Goal: Task Accomplishment & Management: Complete application form

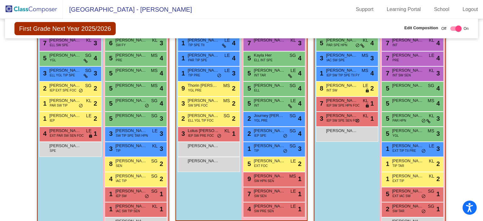
scroll to position [208, 0]
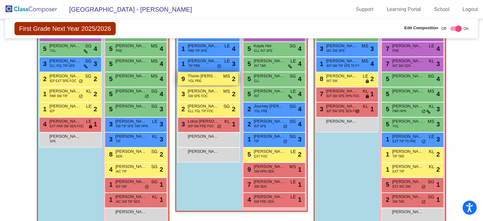
click at [208, 75] on span "Thorin [PERSON_NAME]" at bounding box center [203, 76] width 31 height 6
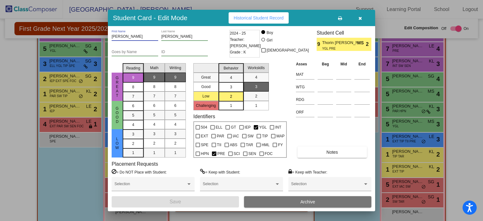
click at [123, 35] on input "[PERSON_NAME]" at bounding box center [135, 37] width 47 height 4
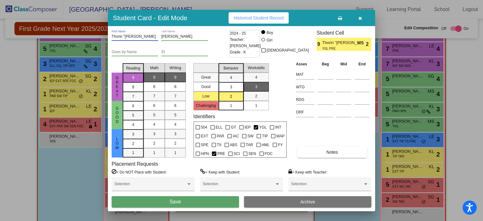
click at [132, 35] on input "Thorin "[PERSON_NAME]" at bounding box center [135, 37] width 47 height 4
type input "Thorin "[PERSON_NAME]""
click at [212, 201] on button "Save" at bounding box center [175, 201] width 127 height 11
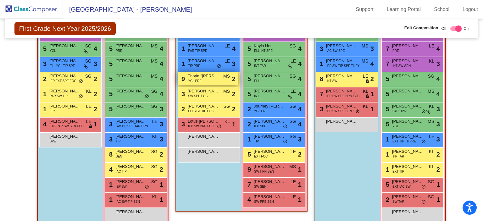
click at [208, 73] on span "Thorin "[PERSON_NAME]" [PERSON_NAME]" at bounding box center [203, 76] width 31 height 6
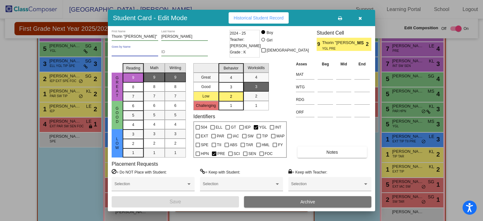
click at [129, 52] on input "Goes by Name" at bounding box center [135, 52] width 47 height 4
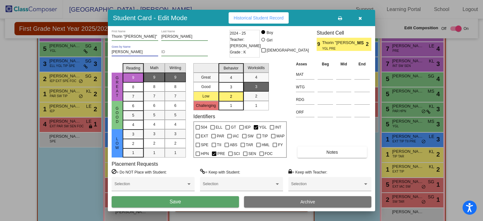
type input "[PERSON_NAME]"
click at [135, 34] on div "[PERSON_NAME] "[PERSON_NAME]" First Name" at bounding box center [135, 35] width 47 height 11
type input "Thorin"
click at [195, 202] on button "Save" at bounding box center [175, 201] width 127 height 11
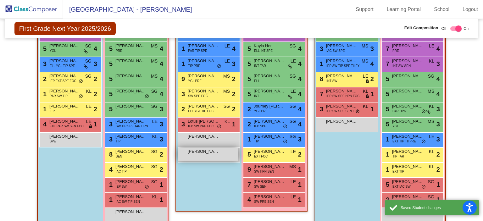
scroll to position [145, 0]
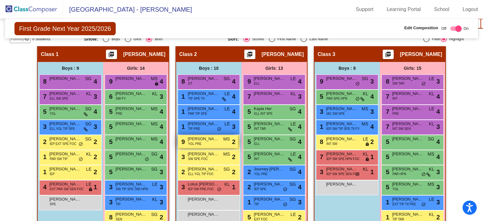
click at [207, 140] on div "9 [PERSON_NAME] YGL PRE MS lock do_not_disturb_alt 2" at bounding box center [208, 141] width 60 height 13
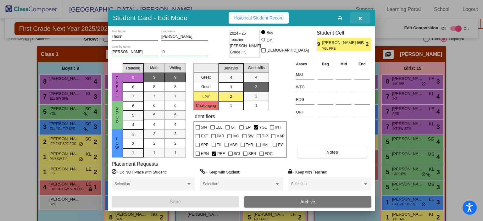
click at [362, 19] on button "button" at bounding box center [360, 17] width 20 height 11
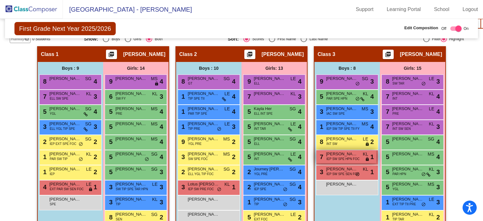
click at [343, 158] on span "IEP SW SPE HPN FOC" at bounding box center [342, 159] width 33 height 5
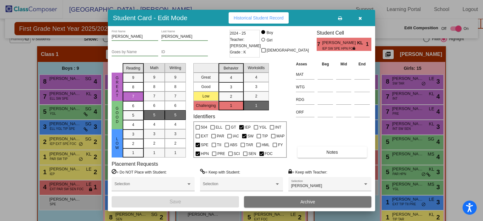
click at [360, 18] on icon "button" at bounding box center [359, 18] width 3 height 4
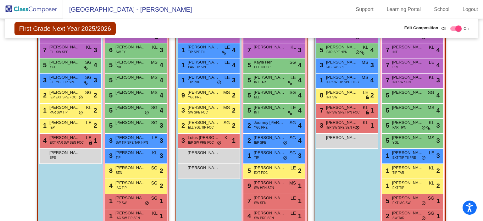
scroll to position [177, 0]
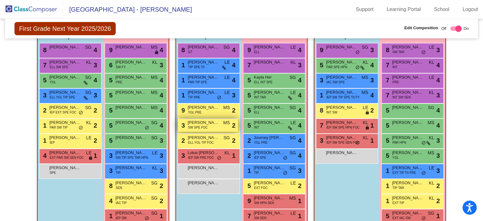
click at [199, 125] on span "SW SPE FOC" at bounding box center [198, 127] width 20 height 5
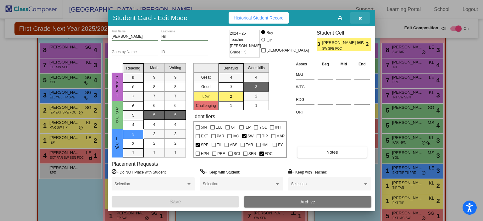
click at [357, 19] on button "button" at bounding box center [360, 17] width 20 height 11
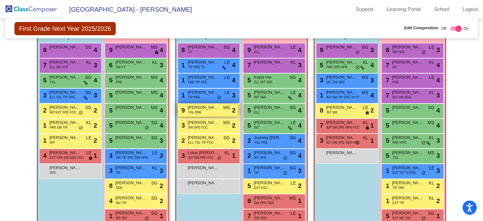
click at [195, 107] on span "[PERSON_NAME]" at bounding box center [203, 107] width 31 height 6
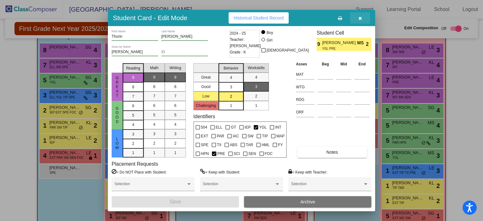
click at [361, 15] on button "button" at bounding box center [360, 17] width 20 height 11
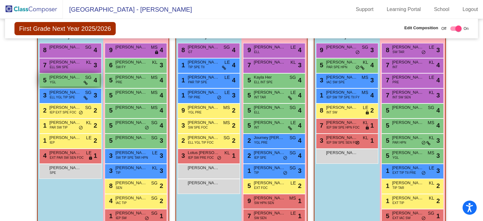
click at [67, 75] on span "[PERSON_NAME]" at bounding box center [64, 77] width 31 height 6
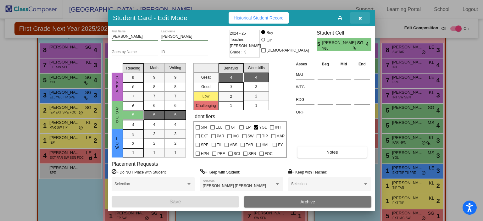
click at [356, 18] on button "button" at bounding box center [360, 17] width 20 height 11
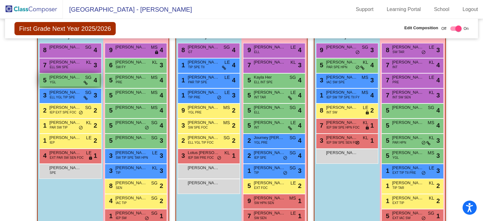
click at [69, 82] on div "5 [PERSON_NAME] YGL SG lock do_not_disturb_alt 4" at bounding box center [70, 80] width 60 height 13
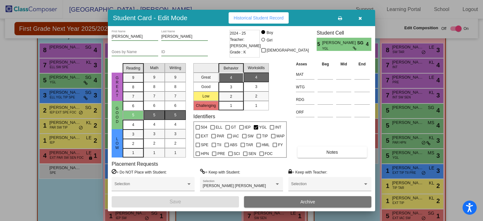
click at [362, 17] on icon "button" at bounding box center [359, 18] width 3 height 4
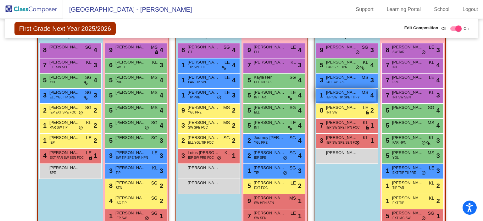
click at [362, 94] on span "MS" at bounding box center [365, 92] width 7 height 7
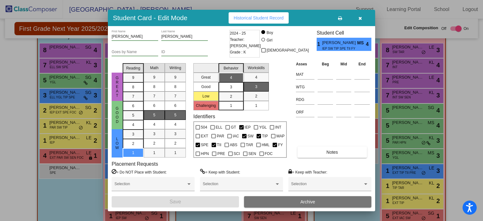
click at [358, 17] on icon "button" at bounding box center [359, 18] width 3 height 4
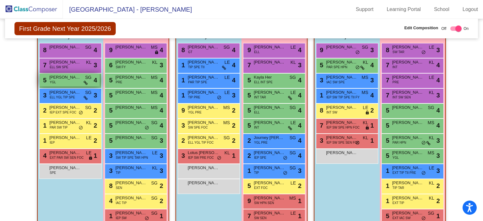
click at [74, 77] on span "[PERSON_NAME]" at bounding box center [64, 77] width 31 height 6
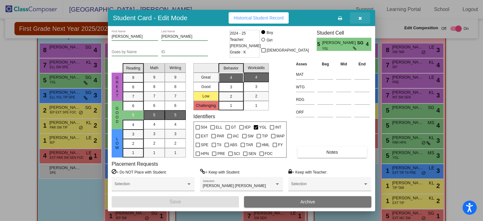
click at [356, 16] on button "button" at bounding box center [360, 17] width 20 height 11
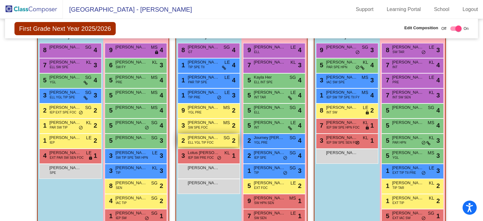
click at [196, 142] on span "ELL YGL TIP FOC" at bounding box center [201, 142] width 26 height 5
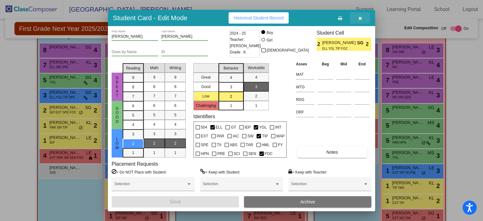
click at [360, 18] on icon "button" at bounding box center [359, 18] width 3 height 4
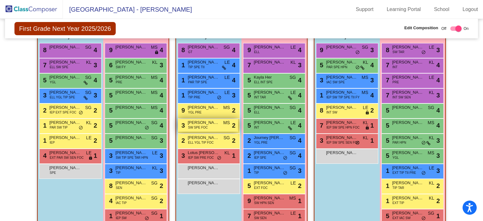
click at [214, 124] on span "[PERSON_NAME]" at bounding box center [203, 122] width 31 height 6
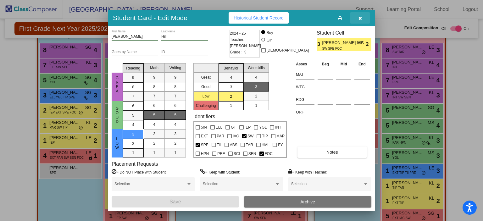
click at [361, 18] on icon "button" at bounding box center [359, 18] width 3 height 4
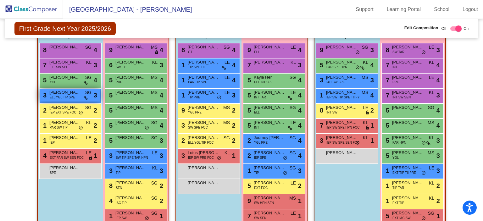
click at [78, 96] on div "3 [PERSON_NAME] [PERSON_NAME] YGL TIP SPE SG lock do_not_disturb_alt 3" at bounding box center [70, 95] width 60 height 13
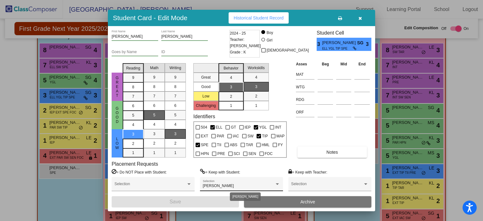
click at [277, 182] on div at bounding box center [278, 184] width 6 height 4
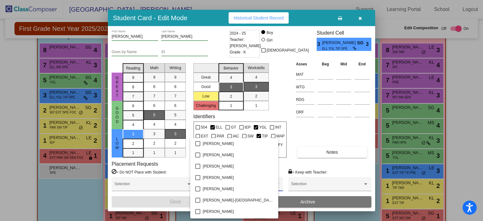
scroll to position [636, 0]
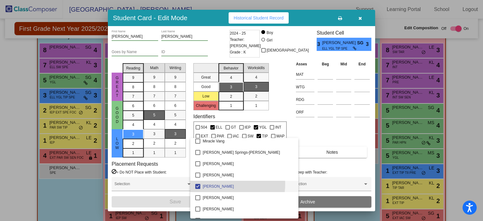
click at [215, 184] on span "[PERSON_NAME]" at bounding box center [248, 186] width 91 height 11
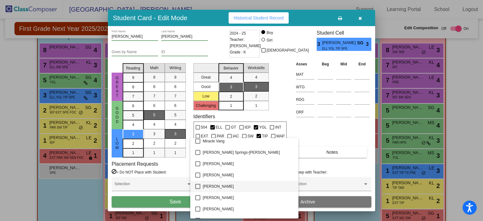
click at [151, 202] on div at bounding box center [241, 110] width 483 height 221
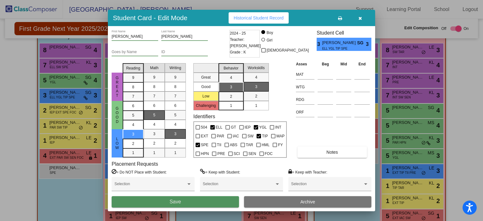
click at [151, 202] on button "Save" at bounding box center [175, 201] width 127 height 11
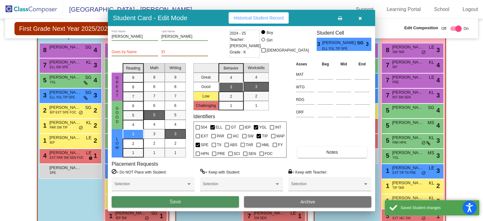
click at [151, 202] on button "Save" at bounding box center [175, 201] width 127 height 11
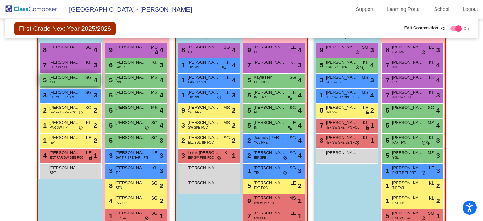
click at [79, 79] on span "[PERSON_NAME]" at bounding box center [64, 77] width 31 height 6
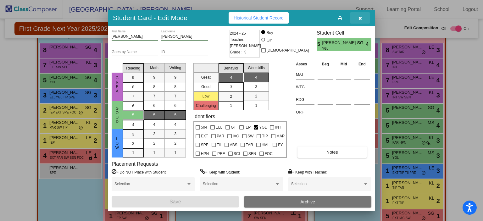
click at [362, 18] on icon "button" at bounding box center [359, 18] width 3 height 4
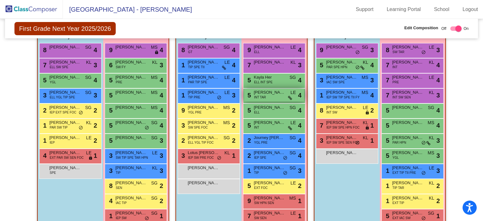
click at [276, 89] on span "[PERSON_NAME]" at bounding box center [269, 92] width 31 height 6
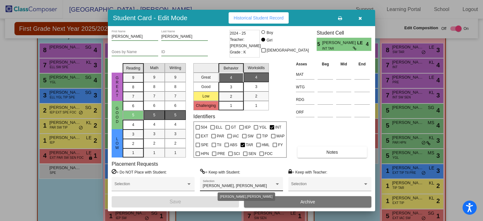
click at [212, 184] on span "[PERSON_NAME], [PERSON_NAME]" at bounding box center [235, 186] width 64 height 4
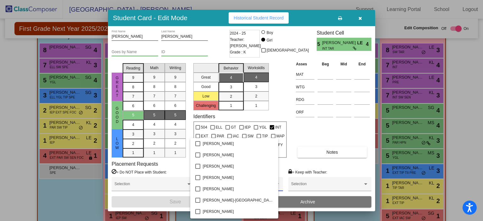
scroll to position [206, 0]
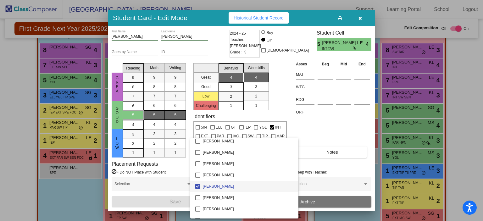
click at [212, 184] on span "[PERSON_NAME]" at bounding box center [248, 186] width 91 height 11
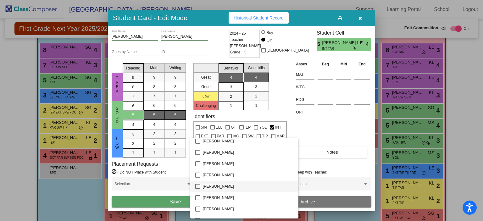
click at [166, 202] on div at bounding box center [241, 110] width 483 height 221
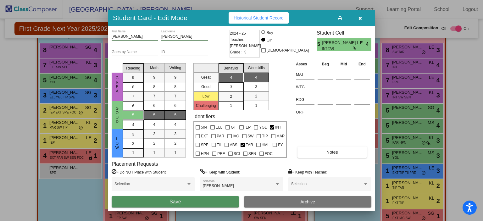
click at [166, 202] on button "Save" at bounding box center [175, 201] width 127 height 11
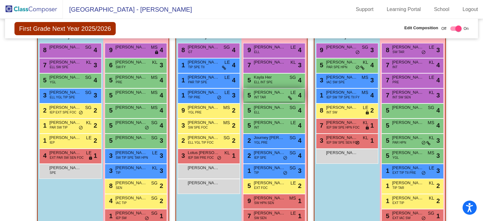
click at [274, 95] on div "5 [PERSON_NAME] INT TAR LE lock do_not_disturb_alt 4" at bounding box center [274, 95] width 60 height 13
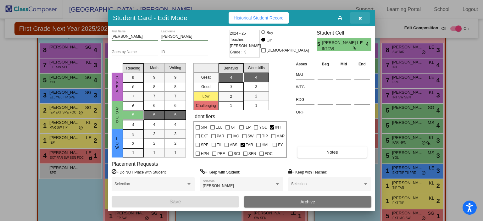
click at [362, 18] on icon "button" at bounding box center [359, 18] width 3 height 4
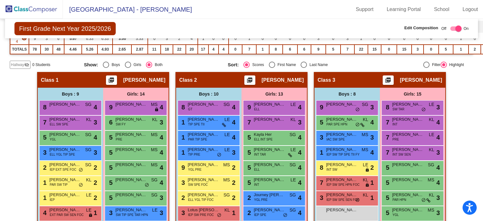
scroll to position [114, 0]
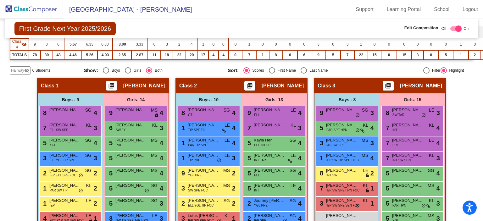
click at [39, 10] on img at bounding box center [31, 9] width 63 height 19
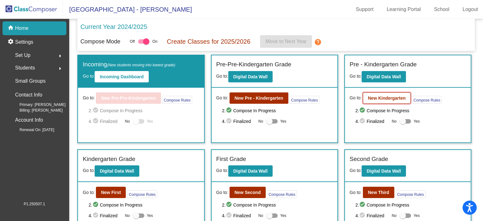
click at [385, 97] on b "New Kindergarten" at bounding box center [387, 98] width 38 height 5
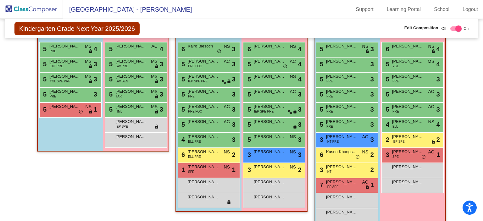
scroll to position [189, 0]
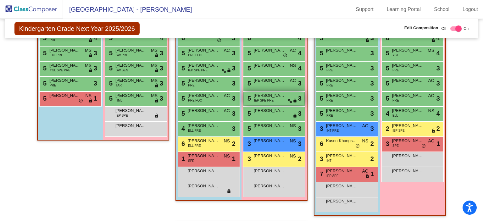
click at [271, 98] on span "IEP SPE PRE" at bounding box center [263, 100] width 19 height 5
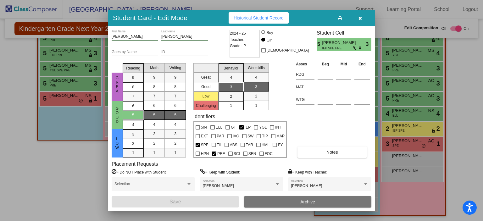
click at [361, 16] on span "button" at bounding box center [359, 17] width 3 height 5
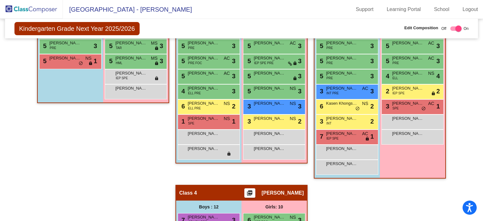
scroll to position [220, 0]
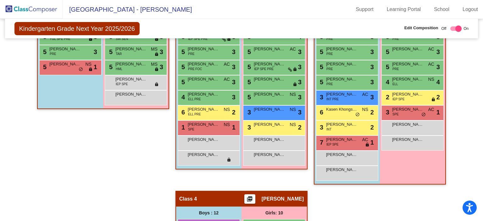
click at [21, 6] on img at bounding box center [31, 9] width 63 height 19
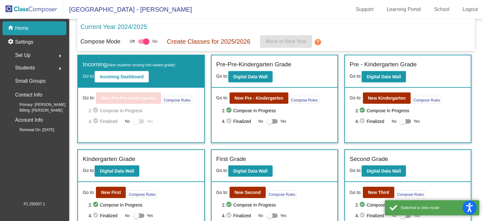
click at [253, 184] on div "Go to: New Second Compose Rules 2. check_circle Compose In Progress 4. check_ci…" at bounding box center [275, 209] width 126 height 55
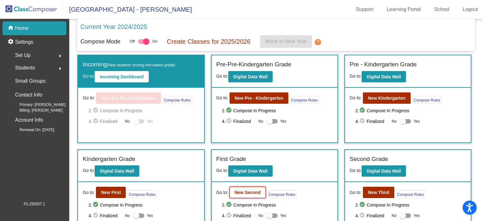
click at [253, 191] on b "New Second" at bounding box center [248, 192] width 26 height 5
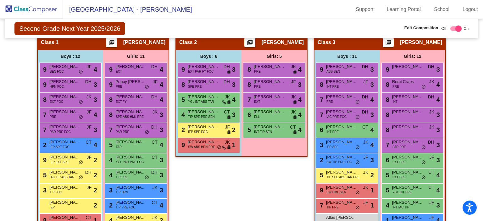
scroll to position [189, 0]
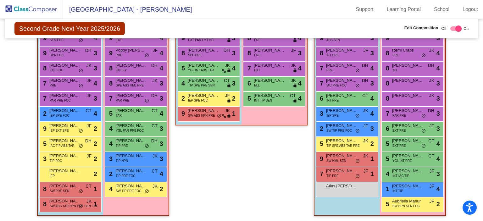
click at [49, 9] on img at bounding box center [31, 9] width 63 height 19
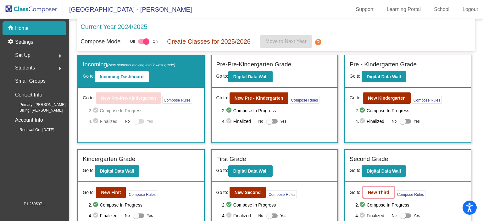
click at [369, 192] on b "New Third" at bounding box center [378, 192] width 21 height 5
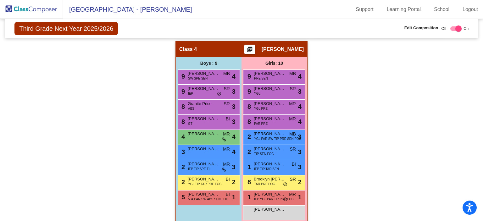
scroll to position [365, 0]
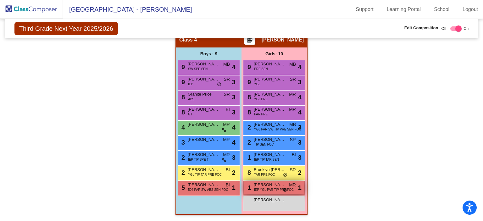
click at [263, 184] on span "[PERSON_NAME]" at bounding box center [269, 185] width 31 height 6
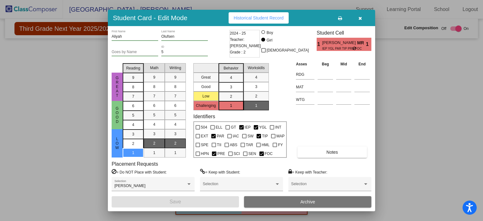
click at [358, 17] on icon "button" at bounding box center [359, 18] width 3 height 4
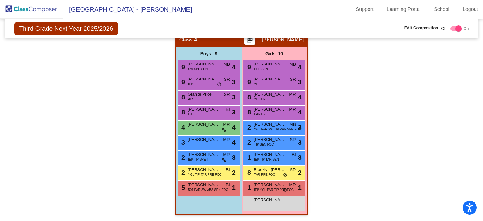
click at [43, 2] on img at bounding box center [31, 9] width 63 height 19
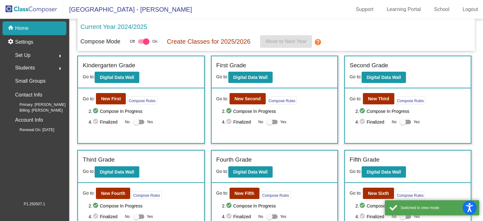
scroll to position [94, 0]
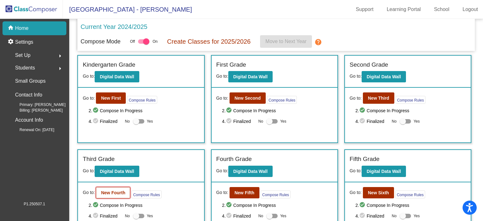
click at [119, 191] on b "New Fourth" at bounding box center [113, 192] width 24 height 5
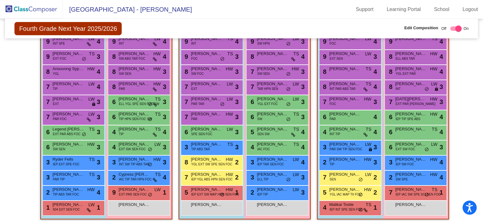
scroll to position [180, 0]
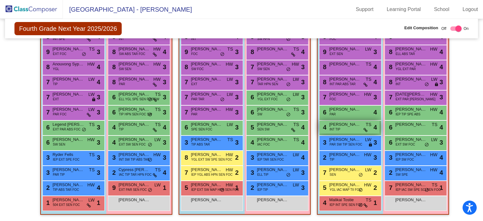
click at [339, 125] on div "4 Aizen [PERSON_NAME] INT TIP TS lock do_not_disturb_alt 4" at bounding box center [349, 127] width 60 height 13
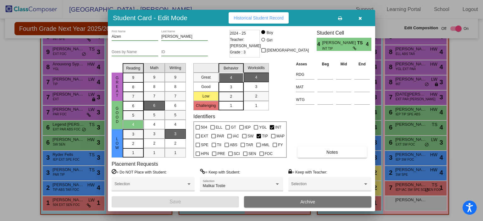
click at [359, 21] on button "button" at bounding box center [360, 17] width 20 height 11
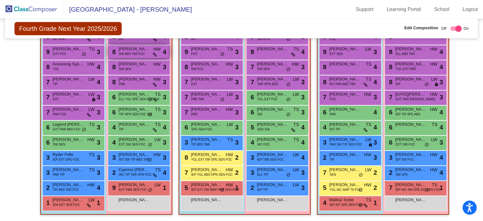
click at [141, 46] on span "[PERSON_NAME]" at bounding box center [134, 49] width 31 height 6
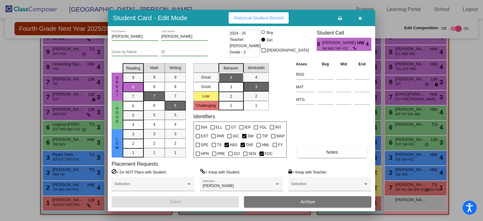
click at [361, 17] on icon "button" at bounding box center [359, 18] width 3 height 4
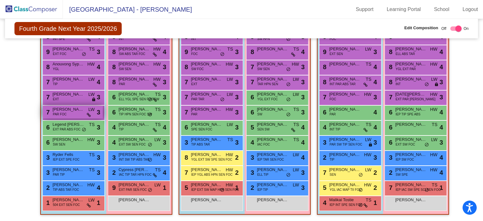
click at [64, 108] on span "[PERSON_NAME]" at bounding box center [68, 109] width 31 height 6
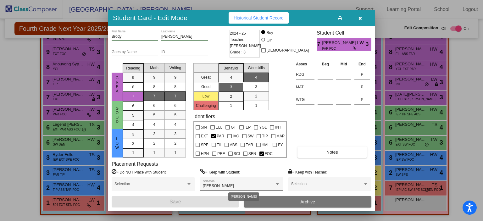
click at [276, 187] on div "[PERSON_NAME]" at bounding box center [241, 186] width 77 height 4
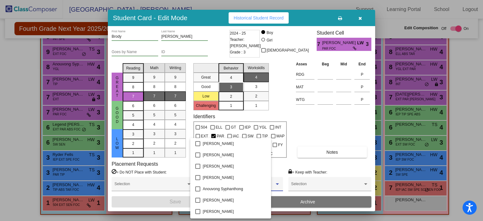
scroll to position [252, 0]
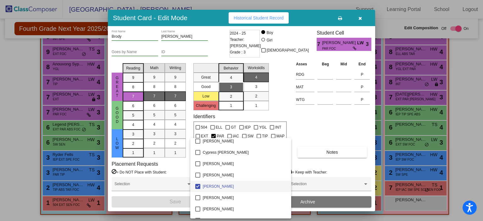
click at [234, 186] on span "[PERSON_NAME]" at bounding box center [244, 186] width 83 height 11
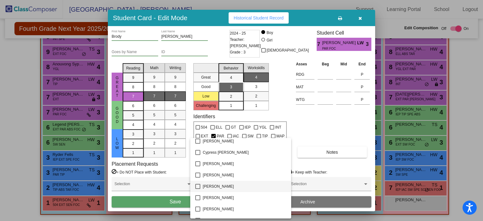
click at [153, 202] on div at bounding box center [241, 110] width 483 height 221
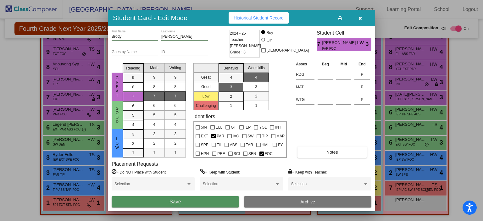
click at [153, 202] on button "Save" at bounding box center [175, 201] width 127 height 11
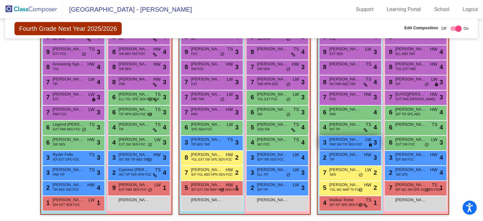
click at [338, 143] on span "PAR SW TIP SEN FOC" at bounding box center [346, 144] width 33 height 5
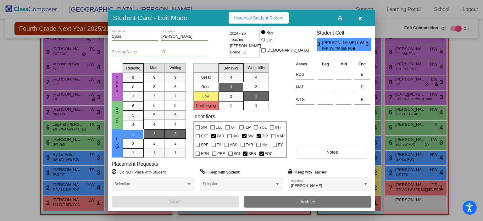
click at [359, 14] on button "button" at bounding box center [360, 17] width 20 height 11
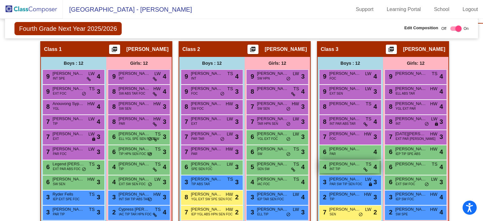
scroll to position [148, 0]
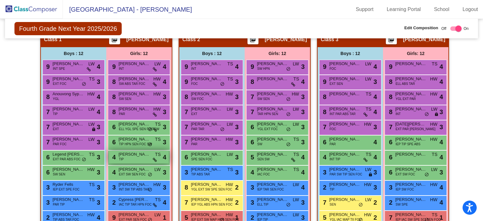
click at [125, 154] on span "[PERSON_NAME]" at bounding box center [134, 154] width 31 height 6
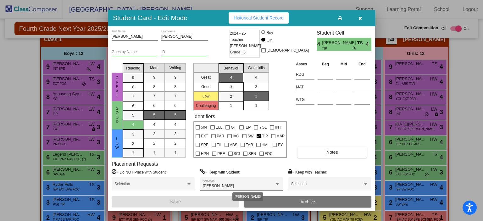
click at [278, 182] on div at bounding box center [278, 184] width 6 height 4
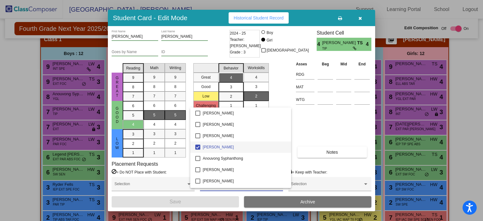
click at [199, 146] on mat-pseudo-checkbox at bounding box center [197, 147] width 5 height 5
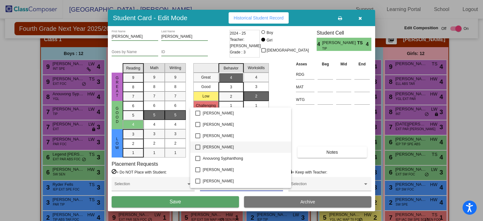
click at [189, 198] on div at bounding box center [241, 110] width 483 height 221
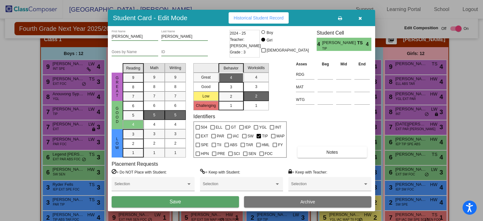
click at [189, 198] on button "Save" at bounding box center [175, 201] width 127 height 11
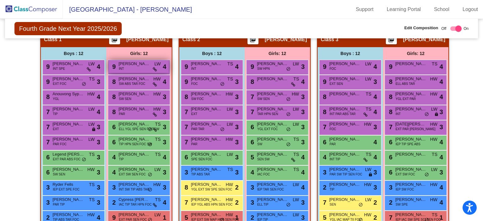
click at [145, 69] on div "9 [PERSON_NAME] INT LW lock do_not_disturb_alt 4" at bounding box center [139, 66] width 60 height 13
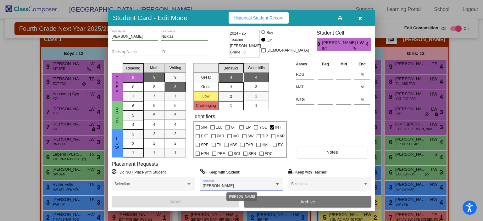
click at [276, 183] on div at bounding box center [278, 184] width 6 height 4
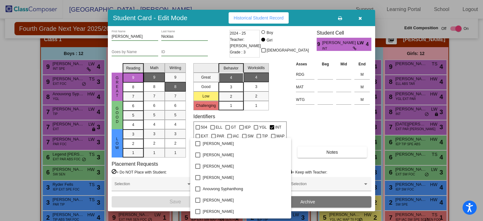
scroll to position [127, 0]
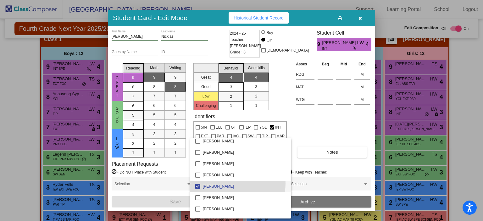
click at [230, 183] on span "[PERSON_NAME]" at bounding box center [244, 186] width 83 height 11
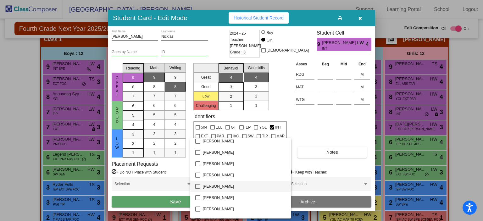
click at [165, 197] on div at bounding box center [241, 110] width 483 height 221
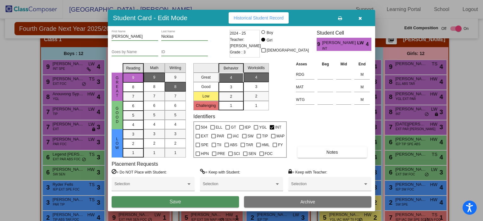
click at [165, 197] on button "Save" at bounding box center [175, 201] width 127 height 11
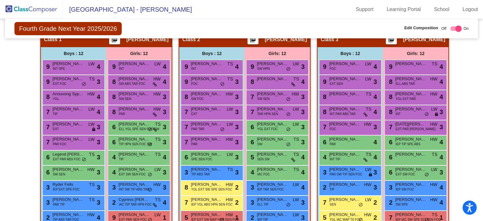
click at [31, 6] on img at bounding box center [31, 9] width 63 height 19
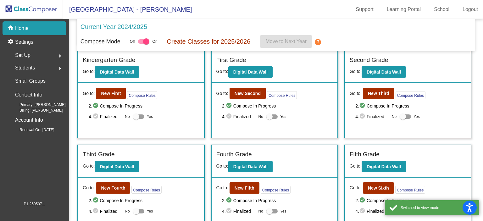
scroll to position [126, 0]
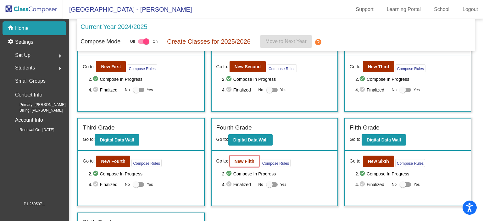
click at [245, 159] on b "New Fifth" at bounding box center [245, 161] width 20 height 5
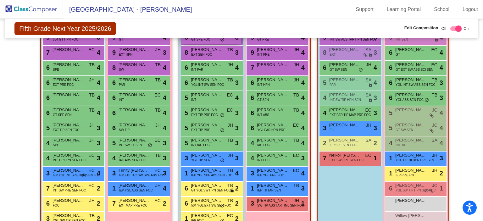
scroll to position [220, 0]
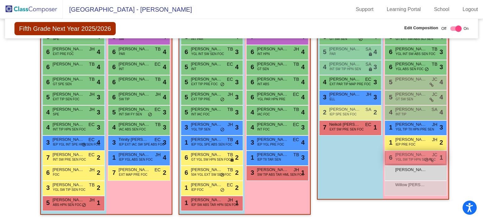
click at [424, 158] on span "do_not_disturb_alt" at bounding box center [426, 160] width 4 height 5
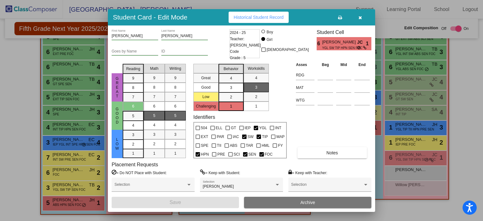
click at [359, 19] on icon "button" at bounding box center [359, 17] width 3 height 4
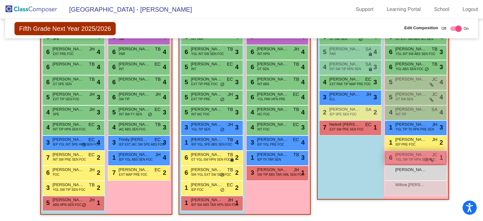
click at [420, 154] on span "[PERSON_NAME]" at bounding box center [410, 155] width 31 height 6
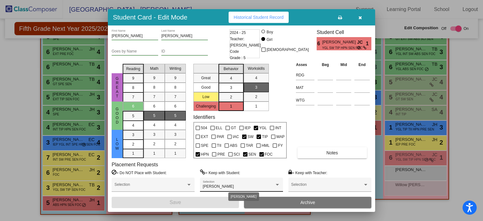
click at [276, 183] on div at bounding box center [278, 185] width 6 height 4
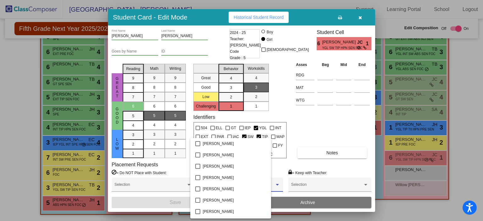
scroll to position [252, 0]
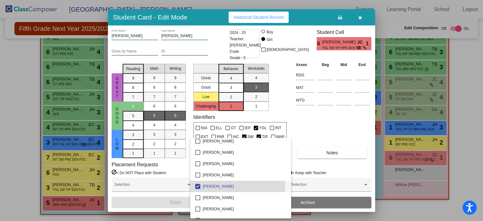
click at [234, 186] on span "[PERSON_NAME]" at bounding box center [244, 186] width 83 height 11
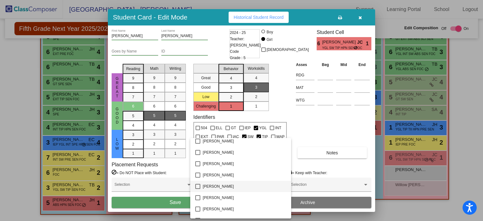
click at [153, 200] on div at bounding box center [241, 110] width 483 height 221
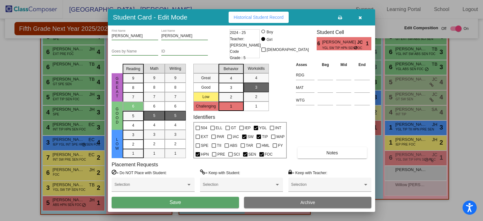
click at [153, 199] on button "Save" at bounding box center [175, 202] width 127 height 11
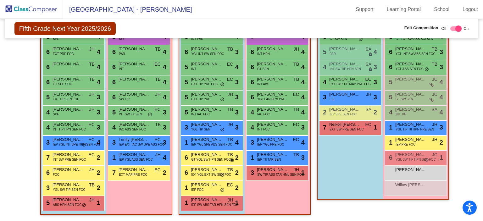
click at [45, 8] on img at bounding box center [31, 9] width 63 height 19
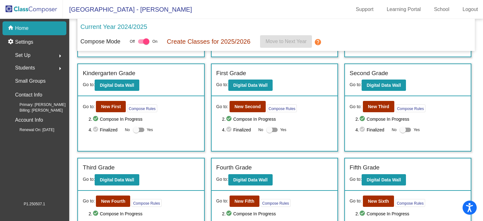
scroll to position [85, 0]
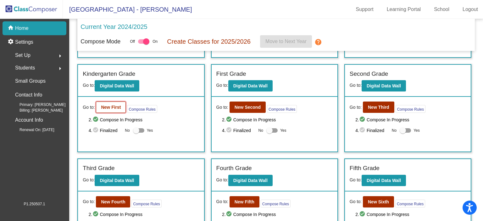
click at [108, 103] on button "New First" at bounding box center [111, 107] width 30 height 11
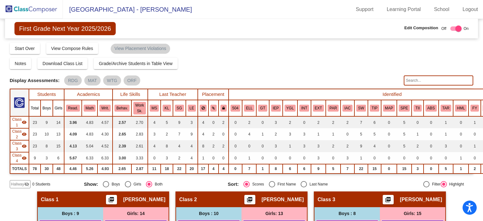
click at [19, 181] on span "Hallway" at bounding box center [17, 184] width 13 height 6
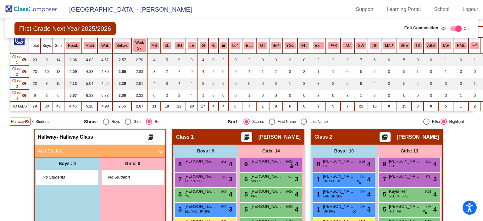
scroll to position [63, 0]
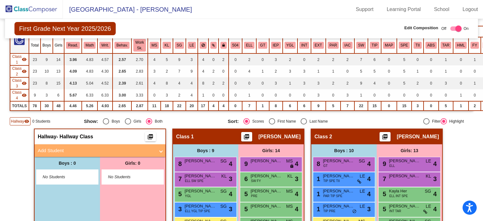
click at [119, 149] on mat-panel-title "Add Student" at bounding box center [96, 150] width 117 height 7
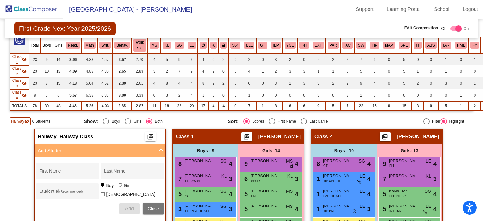
click at [75, 173] on input "First Name" at bounding box center [67, 173] width 57 height 5
type input "Fox"
type input "[PERSON_NAME]"
click at [121, 205] on button "Add" at bounding box center [129, 208] width 20 height 11
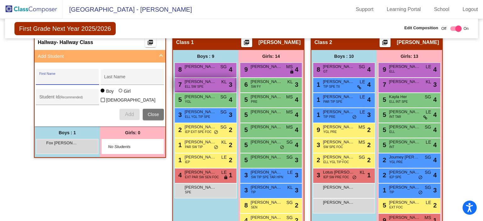
scroll to position [189, 0]
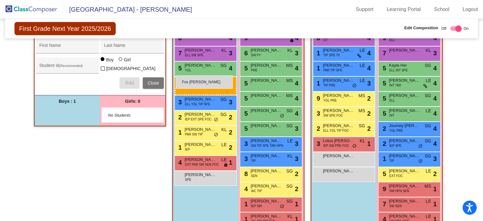
drag, startPoint x: 67, startPoint y: 111, endPoint x: 176, endPoint y: 75, distance: 114.7
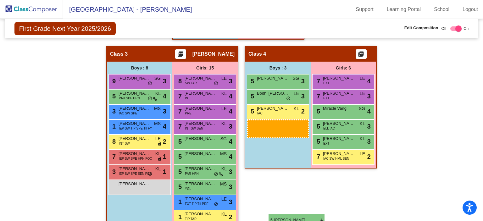
scroll to position [395, 0]
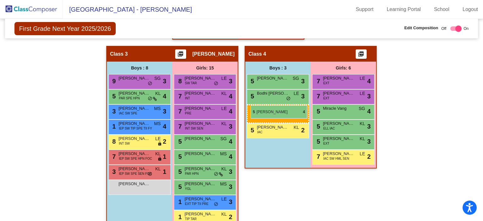
drag, startPoint x: 185, startPoint y: 66, endPoint x: 251, endPoint y: 105, distance: 76.5
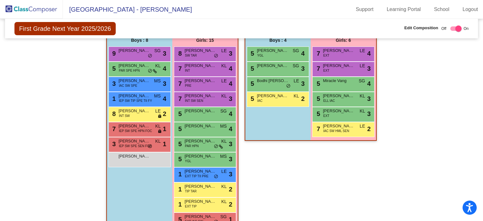
scroll to position [423, 0]
click at [199, 169] on span "[PERSON_NAME]" at bounding box center [200, 171] width 31 height 6
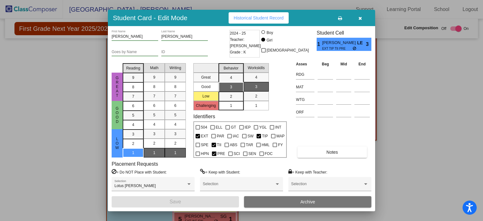
click at [358, 16] on icon "button" at bounding box center [359, 18] width 3 height 4
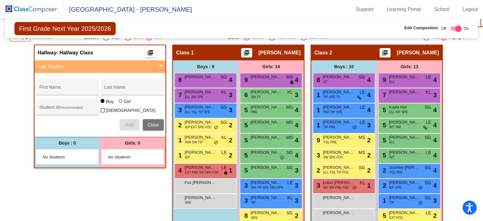
scroll to position [126, 0]
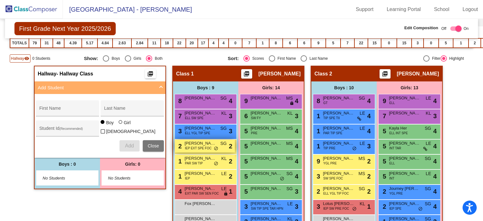
click at [203, 144] on span "[PERSON_NAME]" at bounding box center [200, 143] width 31 height 6
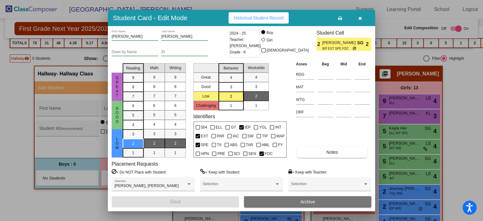
click at [358, 16] on icon "button" at bounding box center [359, 18] width 3 height 4
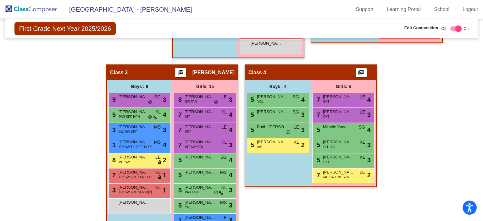
scroll to position [377, 0]
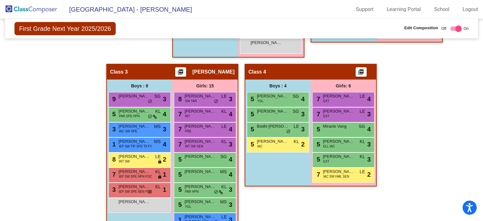
click at [50, 12] on img at bounding box center [31, 9] width 63 height 19
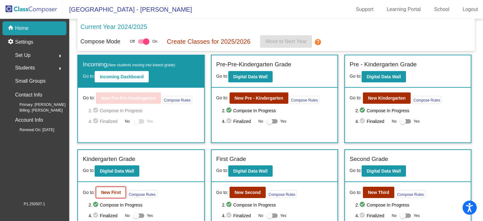
click at [114, 188] on button "New First" at bounding box center [111, 192] width 30 height 11
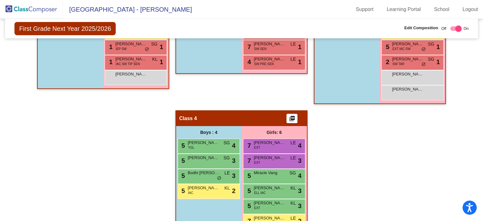
scroll to position [365, 0]
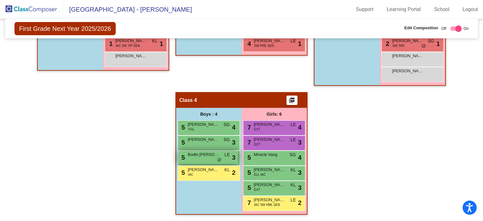
click at [208, 160] on div "5 Bodhi [PERSON_NAME] LE lock do_not_disturb_alt 3" at bounding box center [208, 157] width 60 height 13
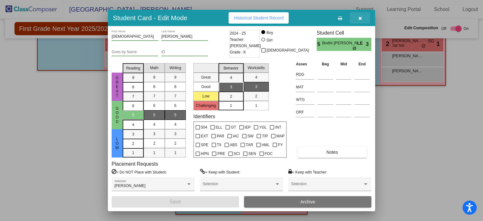
click at [360, 16] on span "button" at bounding box center [359, 17] width 3 height 5
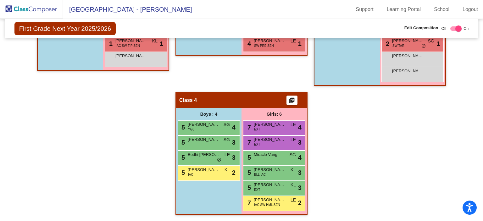
click at [44, 11] on img at bounding box center [31, 9] width 63 height 19
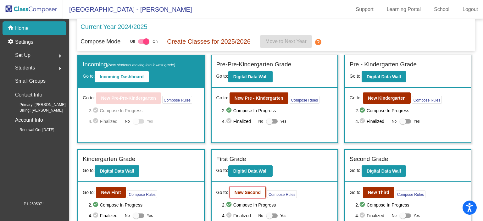
click at [234, 188] on button "New Second" at bounding box center [248, 192] width 36 height 11
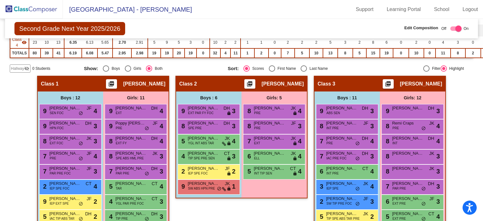
scroll to position [126, 0]
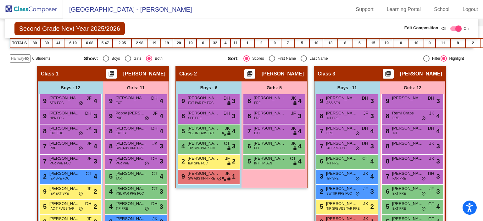
click at [203, 132] on span "YGL INT ABS TAR" at bounding box center [201, 133] width 26 height 5
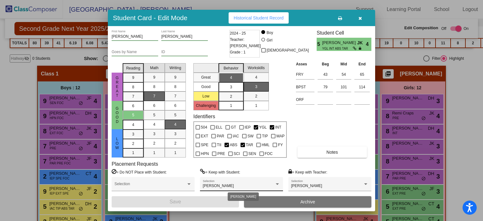
click at [249, 186] on div "[PERSON_NAME]" at bounding box center [239, 186] width 72 height 4
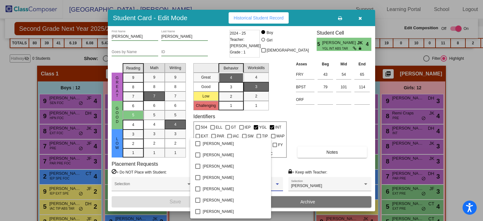
scroll to position [535, 0]
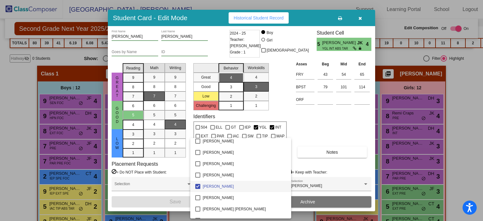
click at [225, 187] on span "[PERSON_NAME]" at bounding box center [244, 186] width 83 height 11
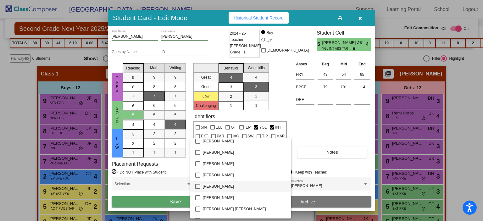
click at [164, 196] on div at bounding box center [241, 110] width 483 height 221
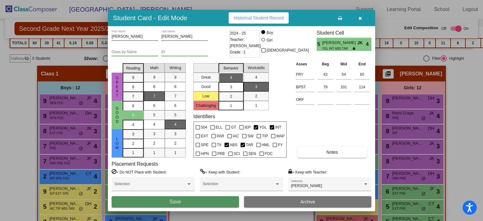
click at [164, 199] on button "Save" at bounding box center [175, 201] width 127 height 11
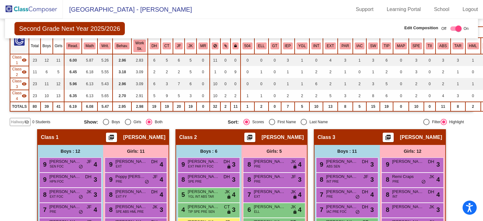
scroll to position [0, 0]
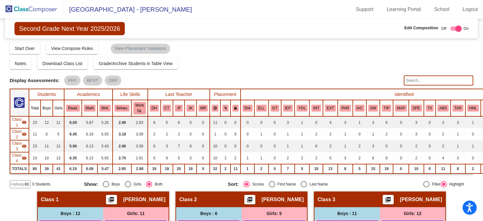
click at [45, 9] on img at bounding box center [31, 9] width 63 height 19
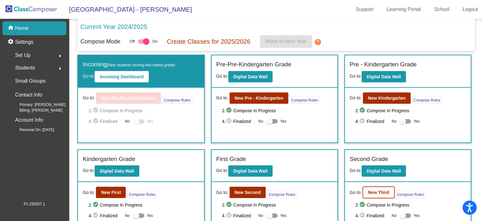
click at [368, 193] on b "New Third" at bounding box center [378, 192] width 21 height 5
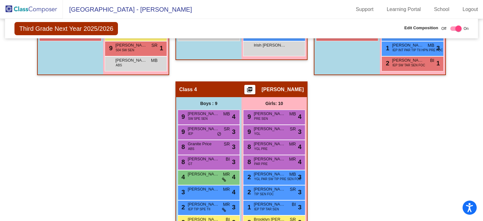
scroll to position [346, 0]
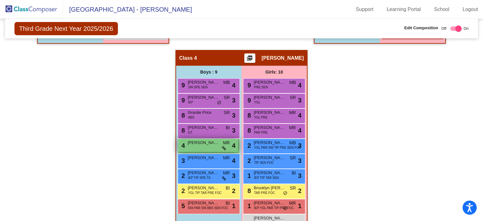
click at [204, 146] on div "4 [PERSON_NAME] MR lock do_not_disturb_alt 4" at bounding box center [208, 145] width 60 height 13
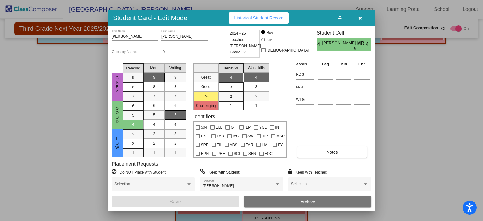
click at [239, 183] on div "[PERSON_NAME] Selection" at bounding box center [241, 185] width 77 height 11
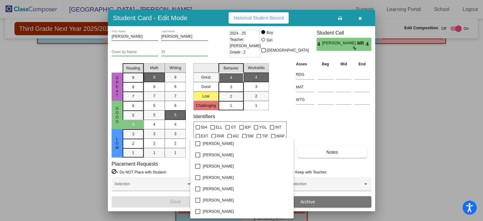
scroll to position [229, 0]
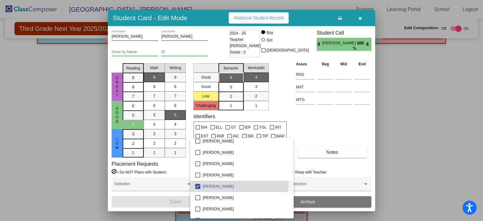
click at [239, 183] on span "[PERSON_NAME]" at bounding box center [246, 186] width 86 height 11
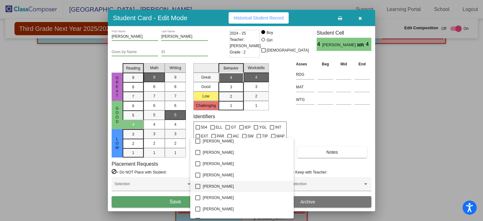
click at [176, 199] on div at bounding box center [241, 110] width 483 height 221
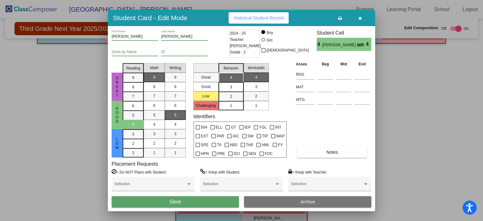
click at [176, 198] on button "Save" at bounding box center [175, 201] width 127 height 11
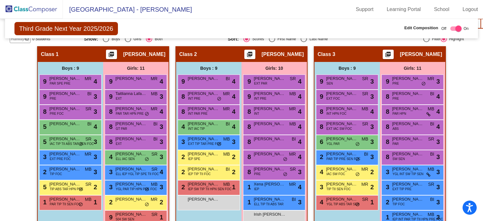
scroll to position [114, 0]
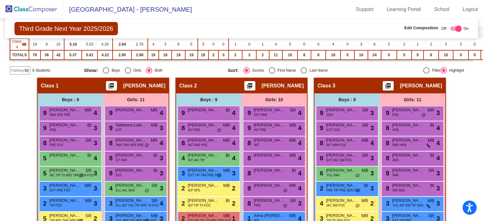
click at [36, 9] on img at bounding box center [31, 9] width 63 height 19
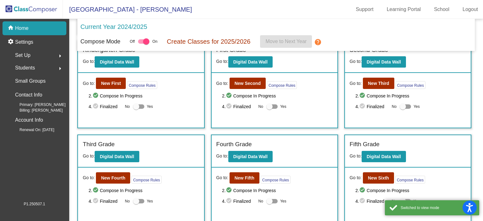
scroll to position [148, 0]
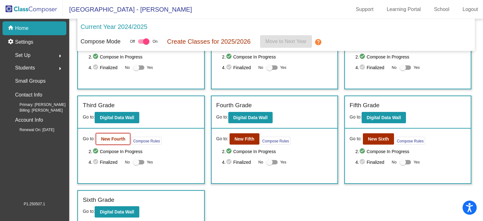
click at [115, 136] on b "New Fourth" at bounding box center [113, 138] width 24 height 5
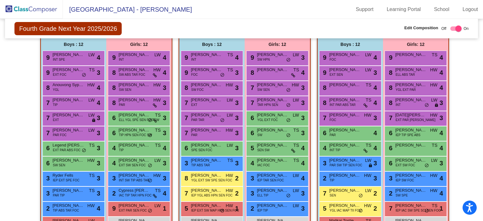
scroll to position [180, 0]
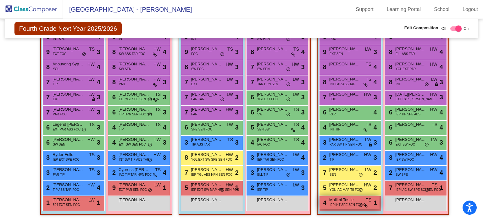
click at [326, 201] on div "4 Malikai Tostie IEP INT SPE SEN FOC TS lock do_not_disturb_alt 1" at bounding box center [349, 202] width 60 height 13
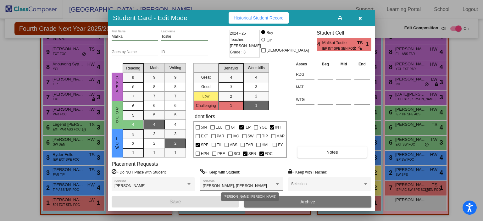
click at [274, 182] on div "[PERSON_NAME], [PERSON_NAME] Selection" at bounding box center [241, 185] width 77 height 11
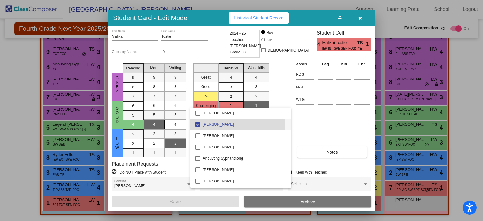
click at [198, 124] on mat-pseudo-checkbox at bounding box center [197, 124] width 5 height 5
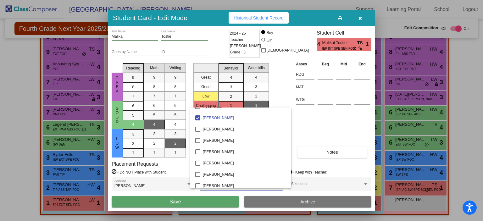
scroll to position [712, 0]
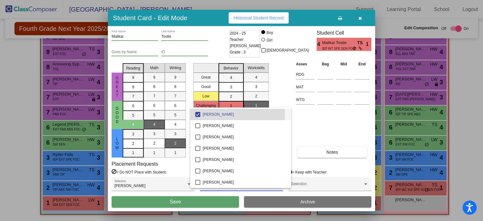
click at [205, 114] on span "[PERSON_NAME]" at bounding box center [244, 114] width 83 height 11
click at [210, 202] on div at bounding box center [241, 110] width 483 height 221
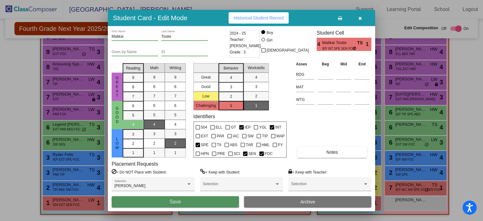
click at [210, 202] on button "Save" at bounding box center [175, 201] width 127 height 11
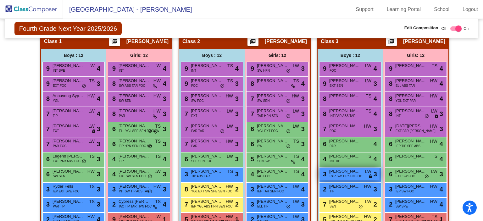
scroll to position [180, 0]
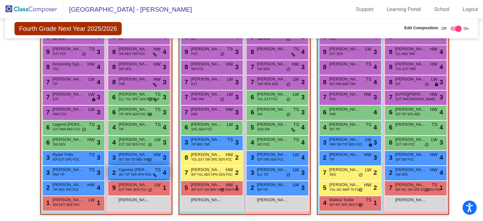
click at [141, 167] on span "Cypress [PERSON_NAME]" at bounding box center [134, 170] width 31 height 6
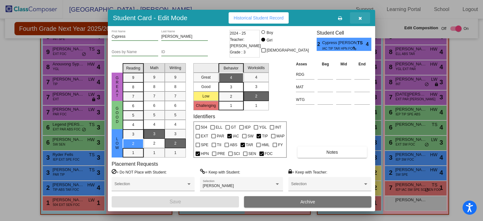
click at [362, 16] on button "button" at bounding box center [360, 17] width 20 height 11
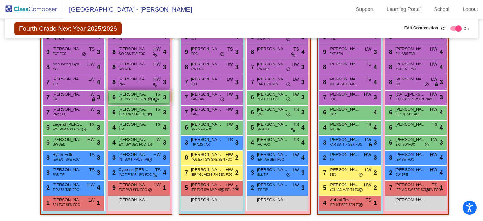
click at [150, 99] on div "6 [PERSON_NAME] ELL YGL SPE SEN FOC SW TS lock do_not_disturb_alt 3" at bounding box center [139, 97] width 60 height 13
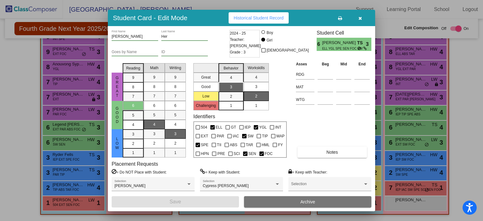
click at [356, 16] on button "button" at bounding box center [360, 17] width 20 height 11
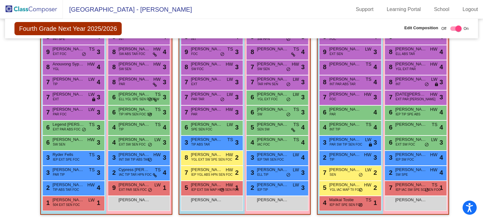
click at [25, 7] on img at bounding box center [31, 9] width 63 height 19
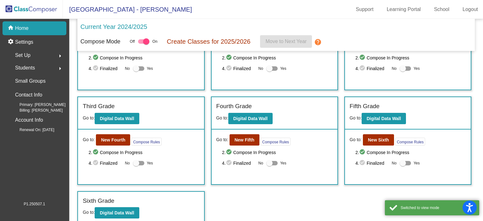
scroll to position [148, 0]
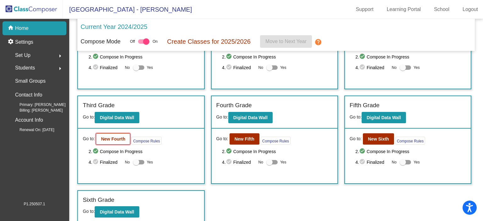
click at [99, 134] on button "New Fourth" at bounding box center [113, 138] width 34 height 11
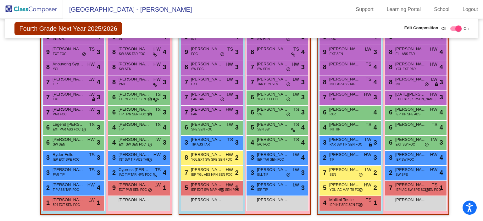
scroll to position [180, 0]
click at [19, 7] on img at bounding box center [31, 9] width 63 height 19
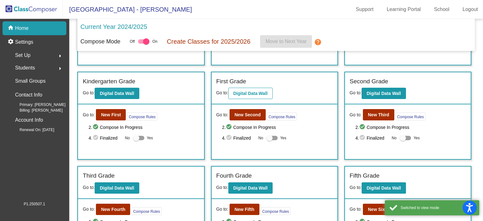
scroll to position [94, 0]
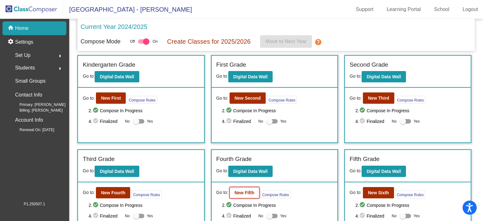
click at [241, 190] on b "New Fifth" at bounding box center [245, 192] width 20 height 5
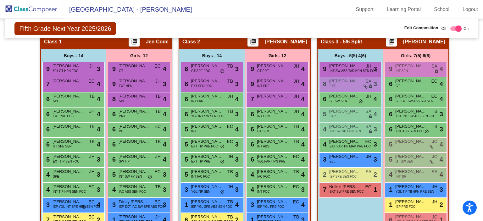
scroll to position [221, 0]
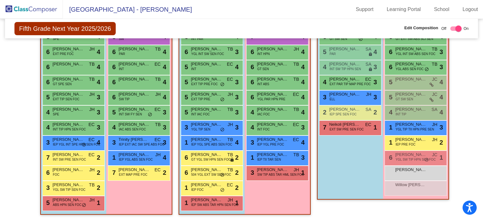
click at [40, 7] on img at bounding box center [31, 9] width 63 height 19
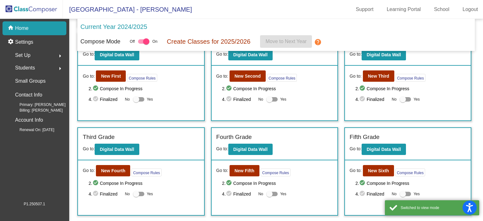
scroll to position [148, 0]
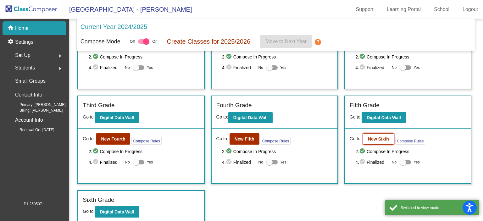
click at [370, 134] on button "New Sixth" at bounding box center [378, 138] width 31 height 11
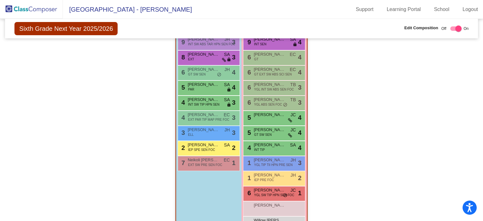
scroll to position [472, 0]
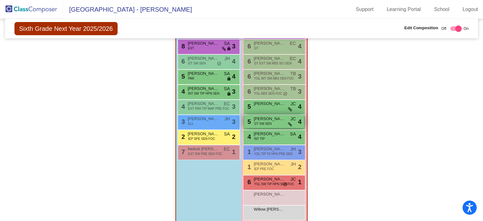
click at [270, 120] on span "[PERSON_NAME]" at bounding box center [269, 119] width 31 height 6
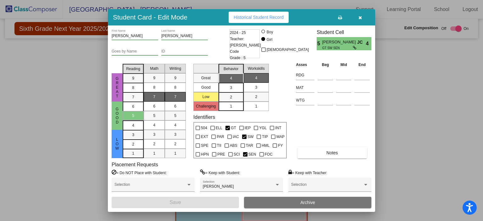
click at [362, 16] on icon "button" at bounding box center [359, 17] width 3 height 4
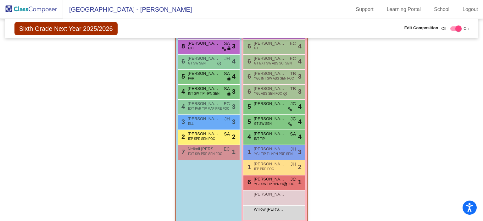
click at [37, 10] on img at bounding box center [31, 9] width 63 height 19
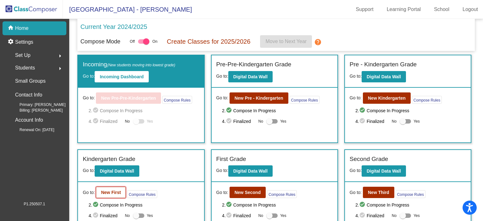
click at [113, 191] on b "New First" at bounding box center [111, 192] width 20 height 5
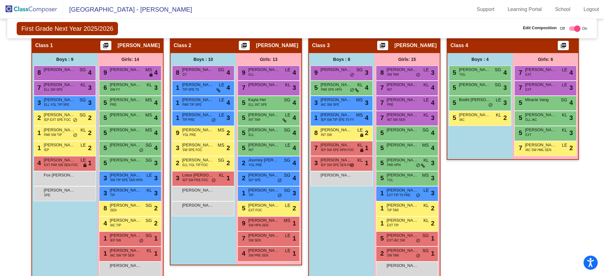
scroll to position [125, 0]
